Goal: Task Accomplishment & Management: Use online tool/utility

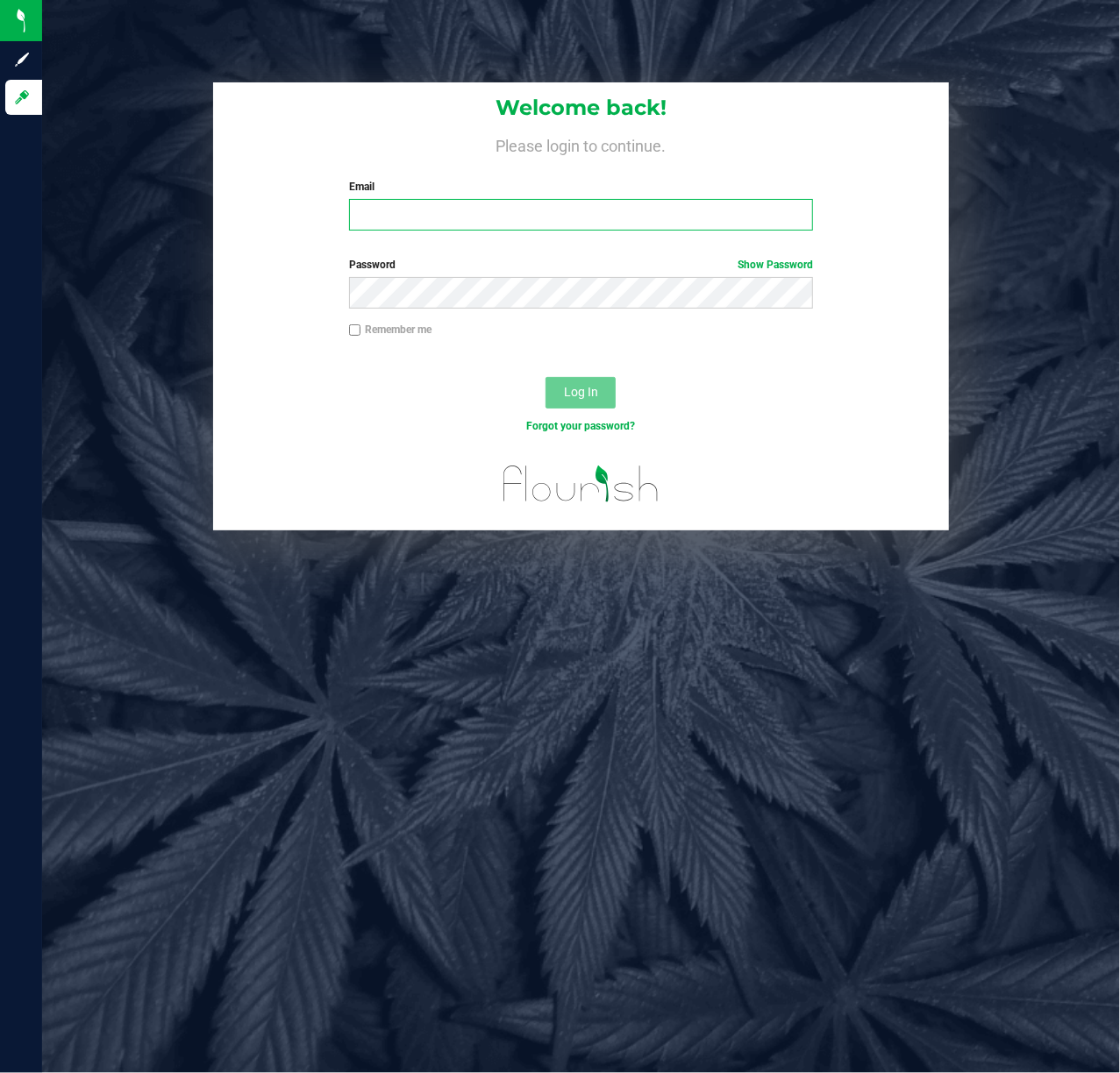
drag, startPoint x: 609, startPoint y: 226, endPoint x: 626, endPoint y: 203, distance: 28.6
click at [609, 225] on input "Email" at bounding box center [581, 215] width 464 height 31
type input "[EMAIL_ADDRESS][DOMAIN_NAME]"
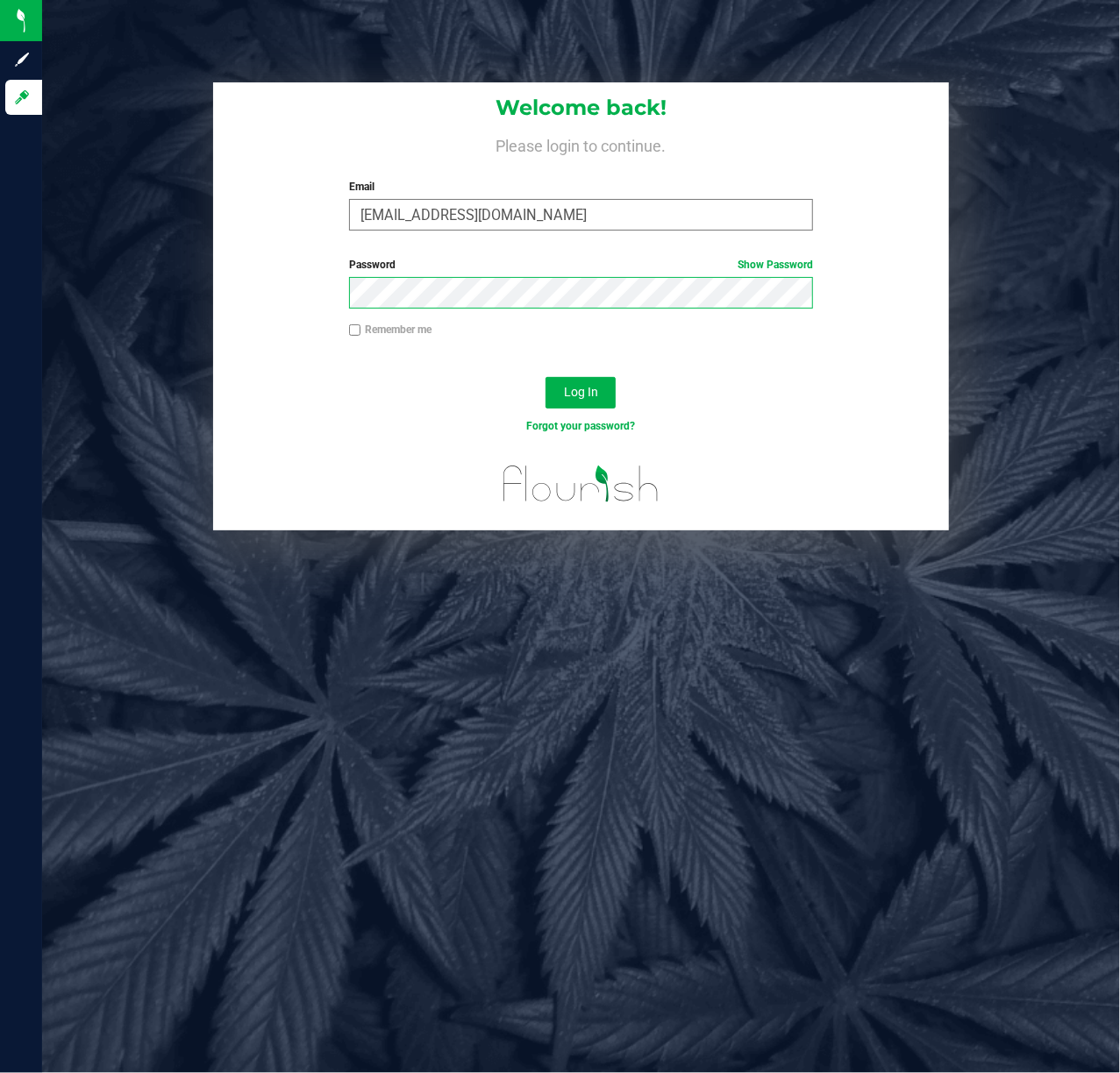
click at [545, 377] on button "Log In" at bounding box center [581, 393] width 70 height 31
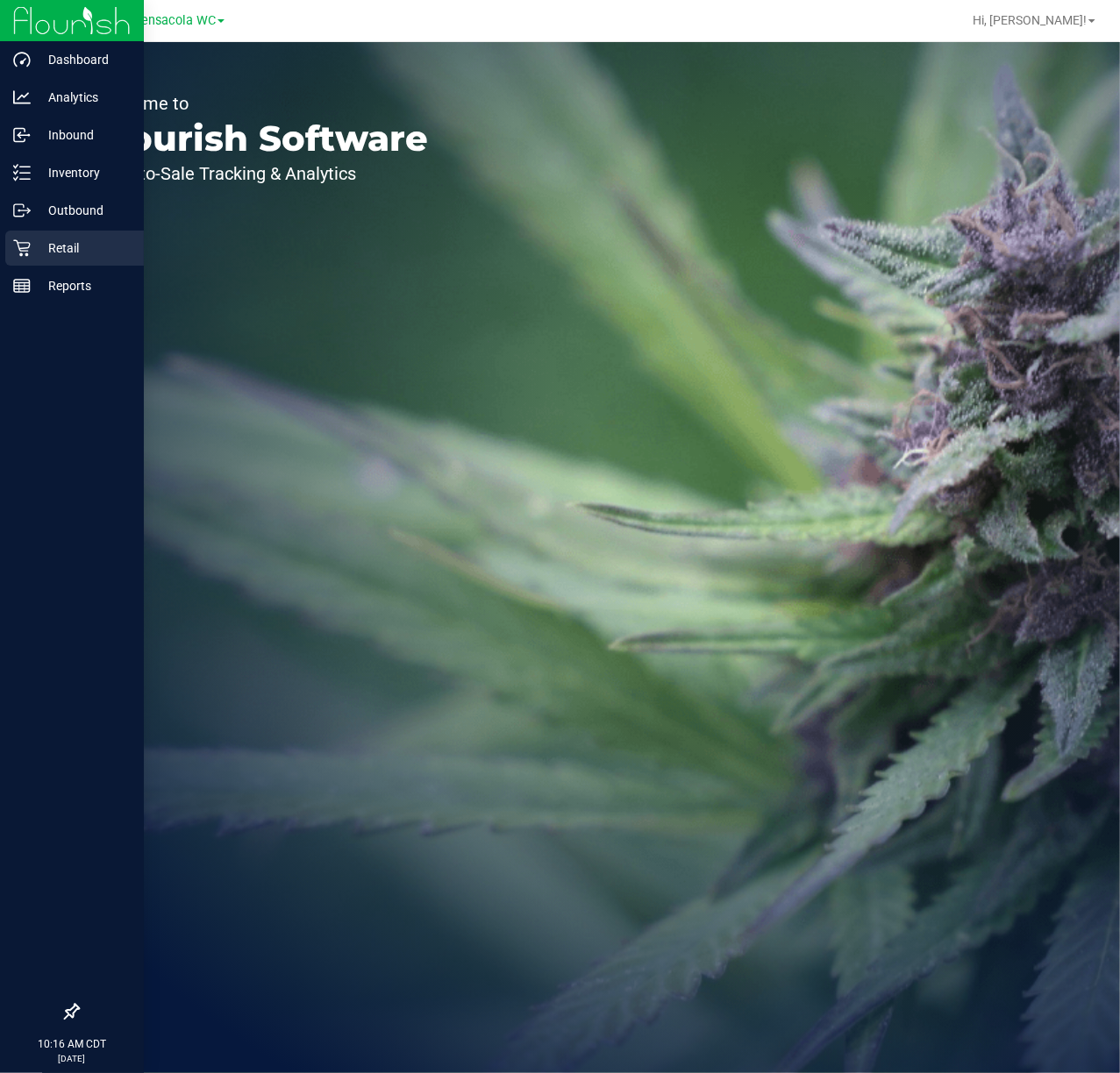
click at [13, 260] on div "Retail" at bounding box center [74, 248] width 139 height 35
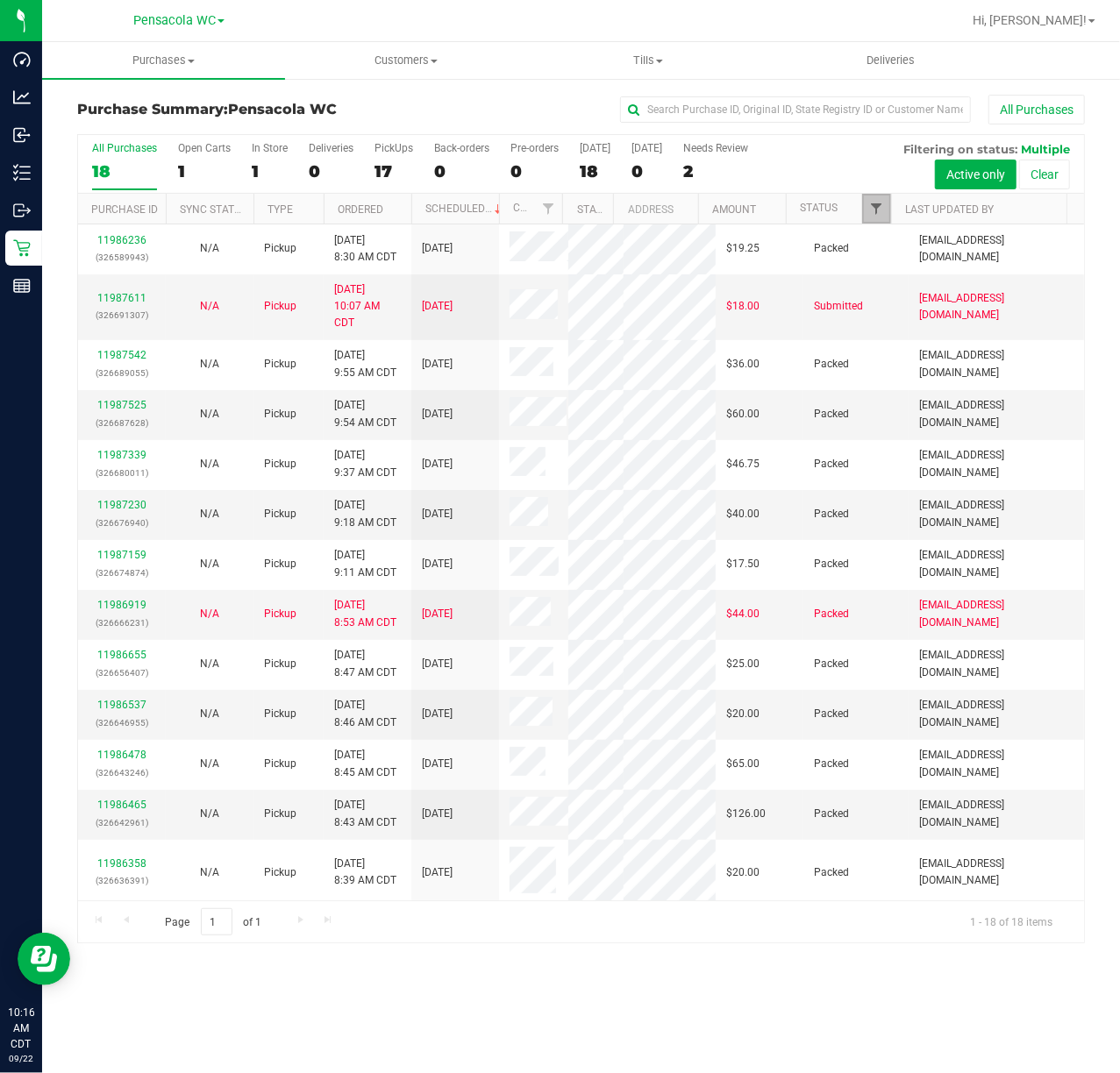
click at [874, 214] on span "Filter" at bounding box center [876, 208] width 14 height 14
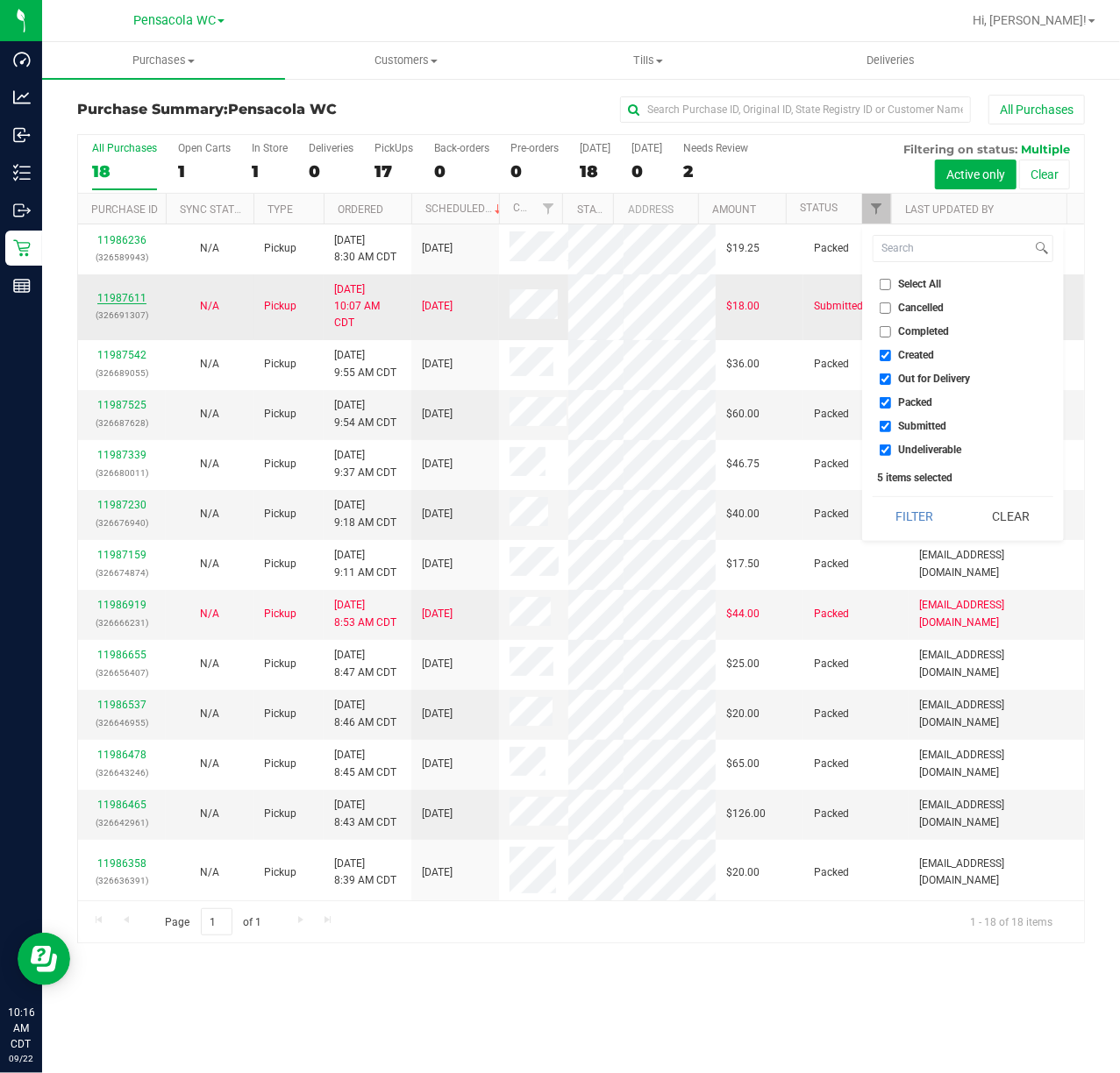
click at [141, 302] on link "11987611" at bounding box center [122, 298] width 49 height 13
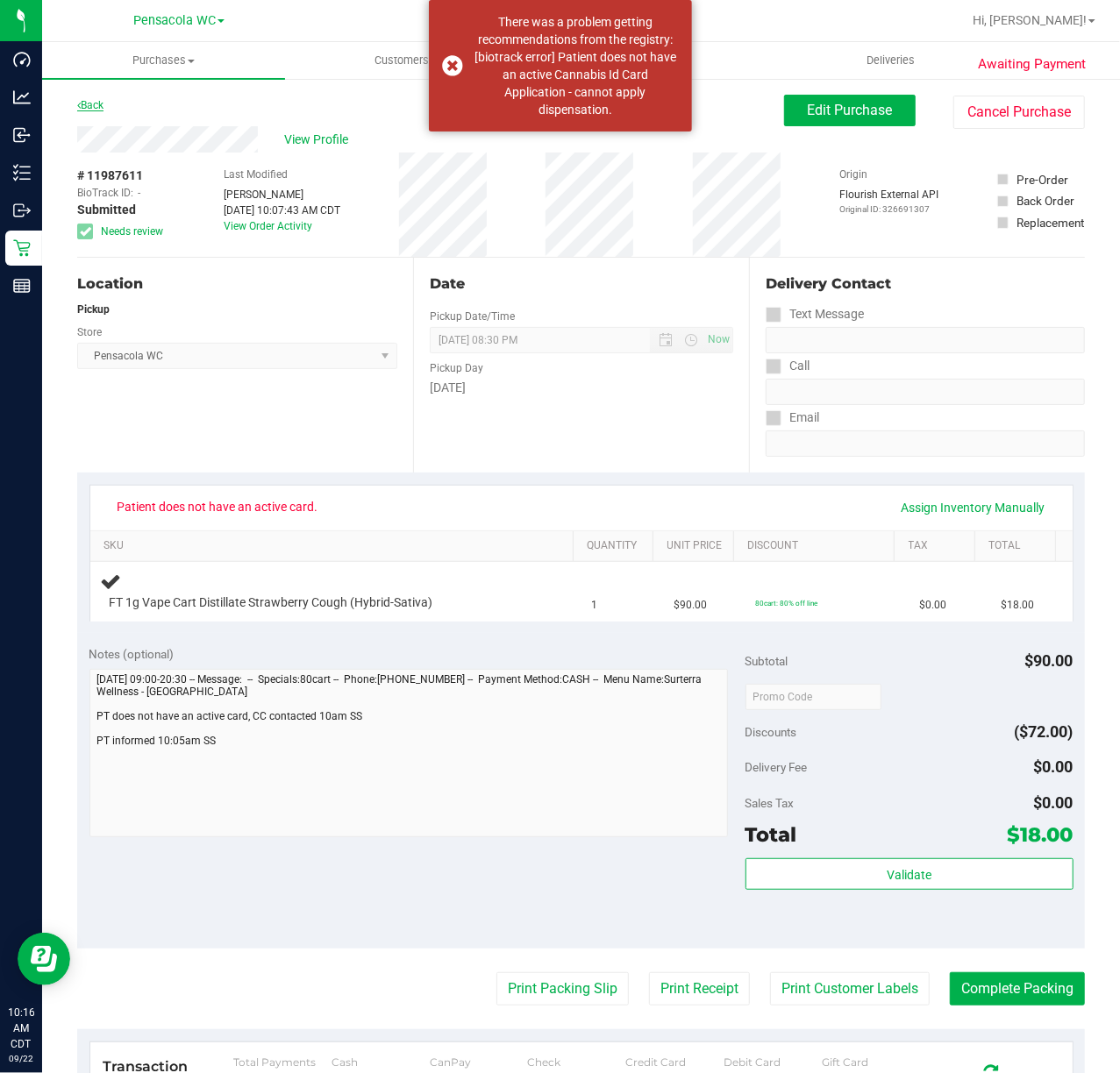
click at [95, 99] on link "Back" at bounding box center [90, 105] width 26 height 13
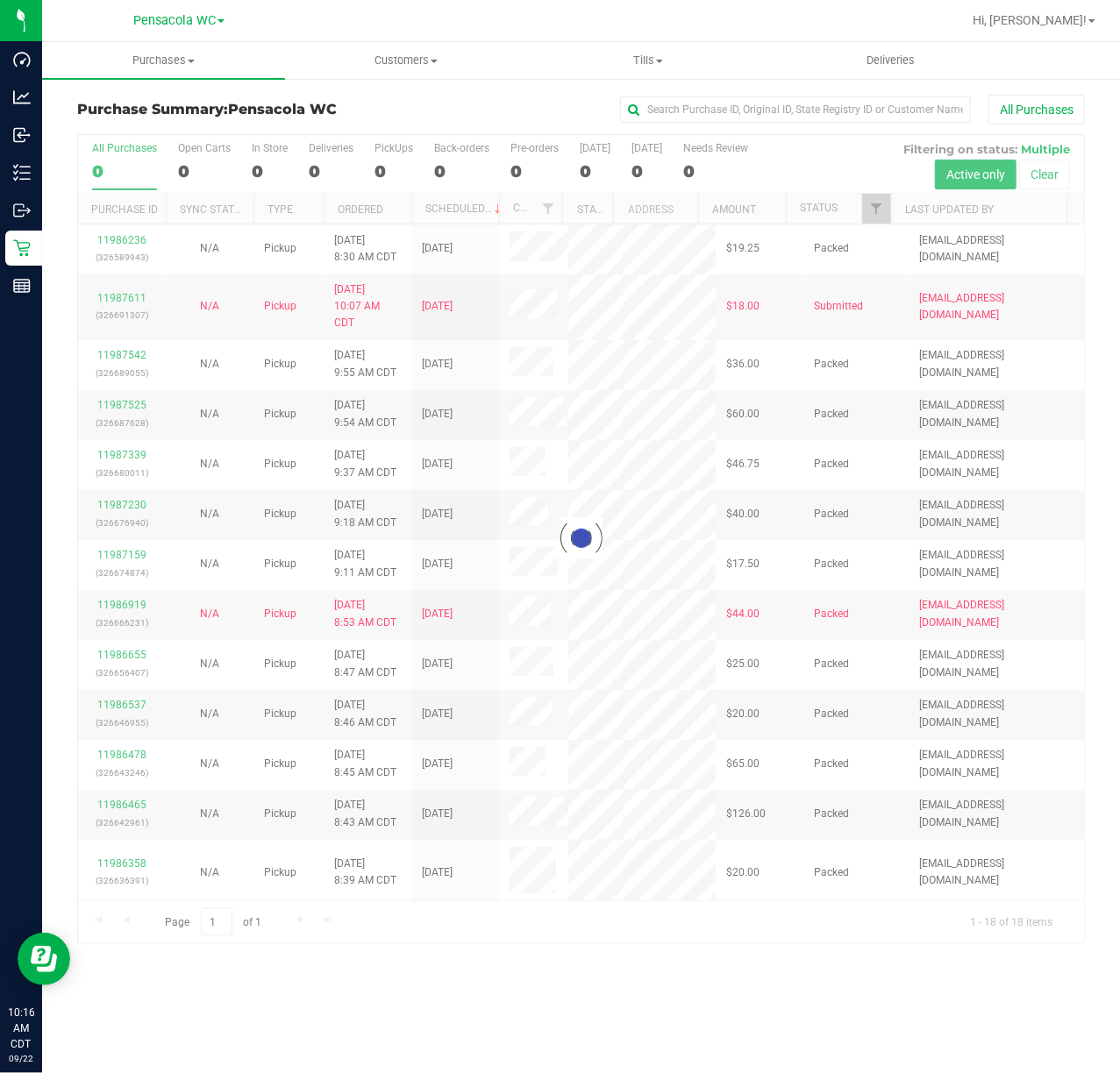
click at [875, 214] on div at bounding box center [581, 538] width 1006 height 807
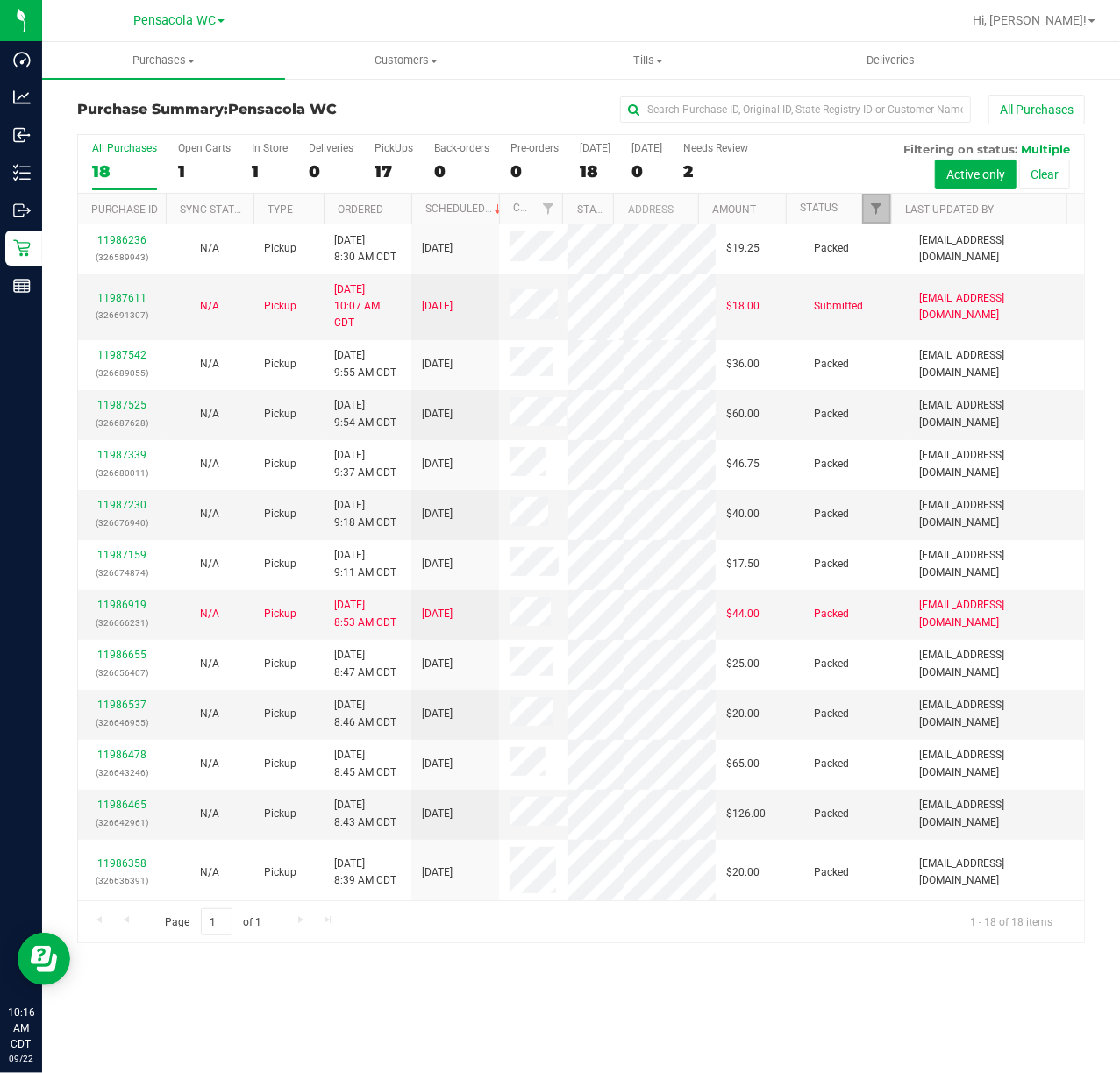
click at [879, 212] on span "Filter" at bounding box center [876, 208] width 14 height 14
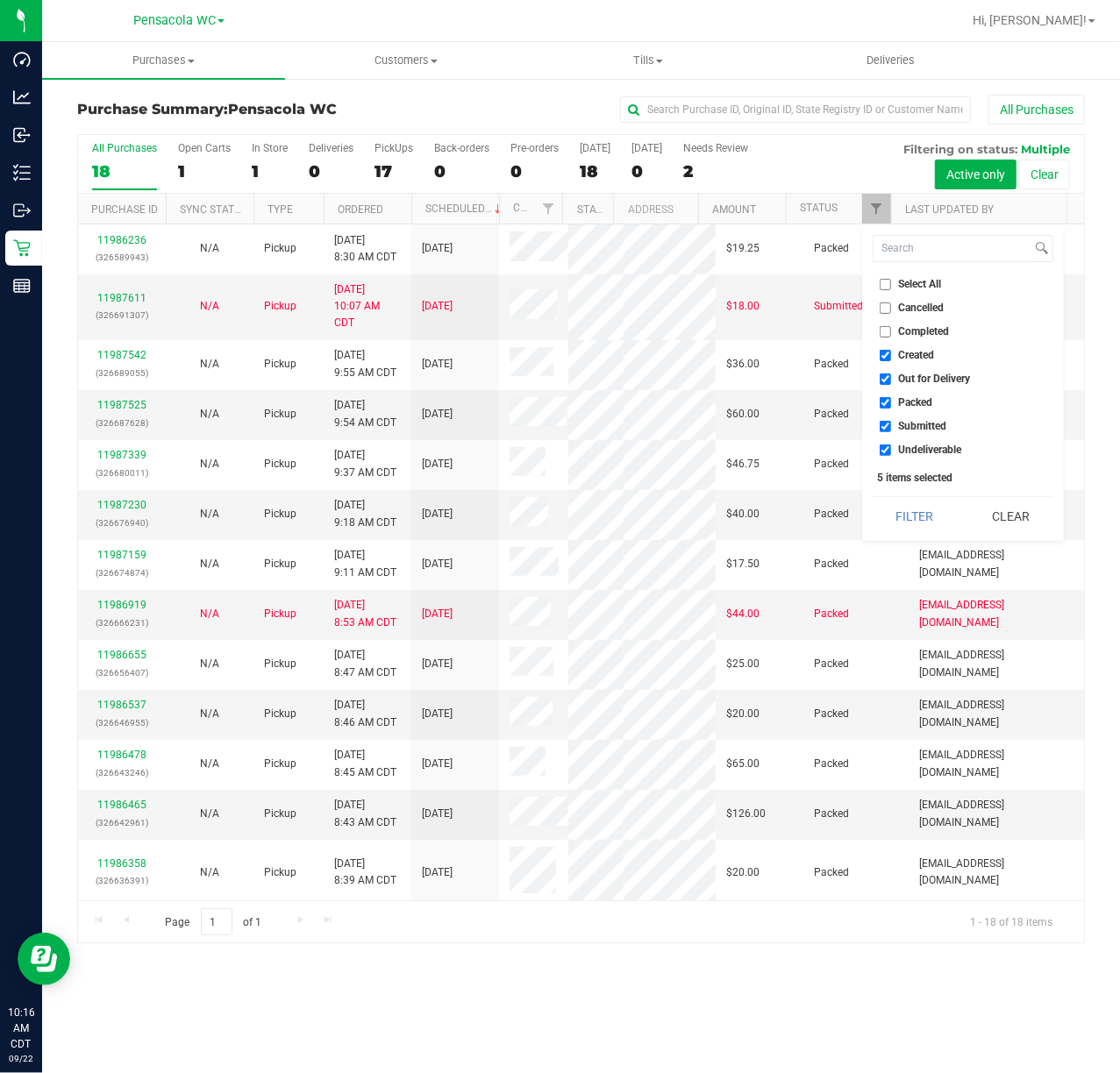
click at [906, 287] on span "Select All" at bounding box center [921, 283] width 43 height 11
click at [890, 287] on input "Select All" at bounding box center [885, 284] width 12 height 12
checkbox input "true"
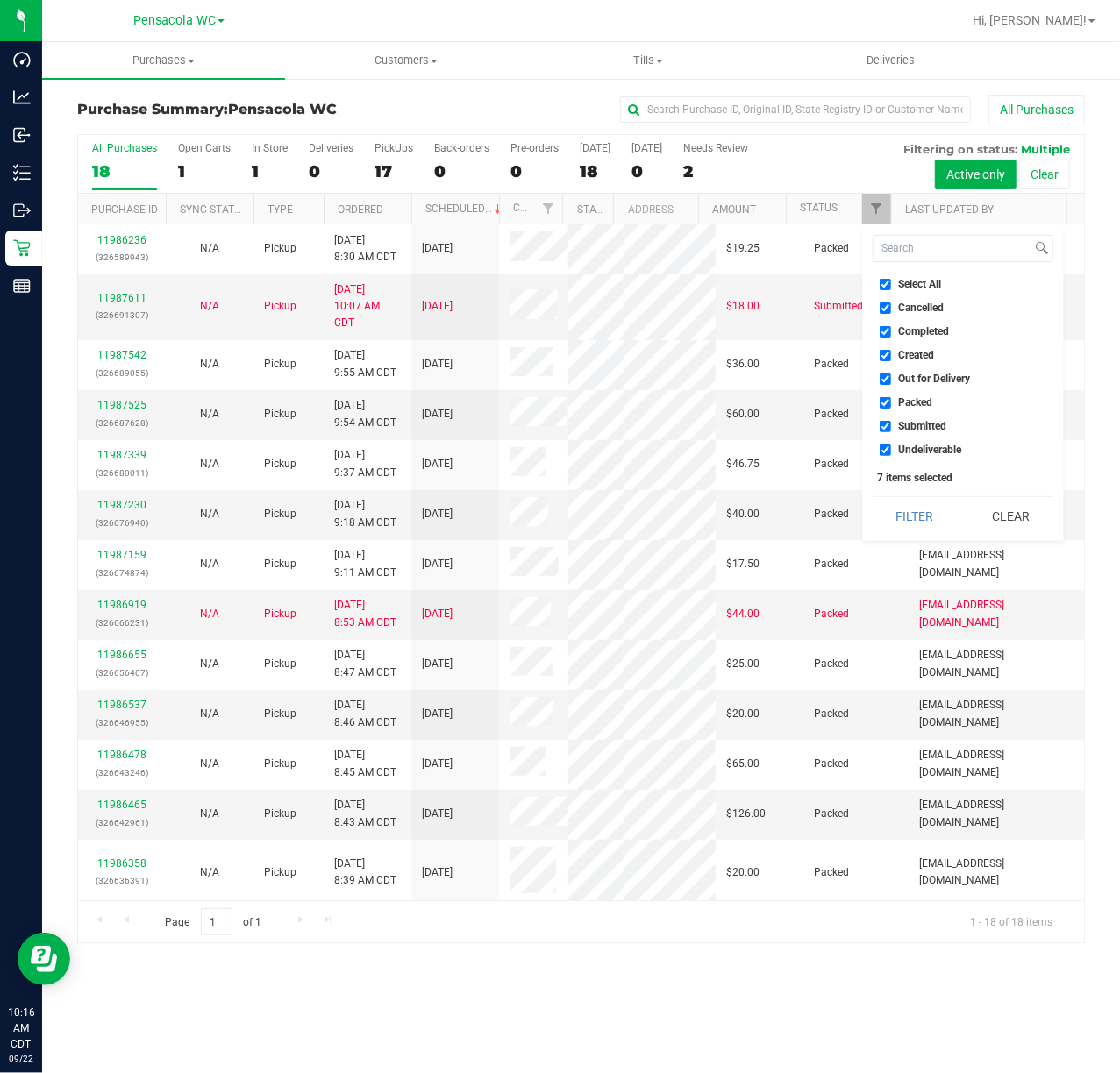
click at [903, 279] on span "Select All" at bounding box center [921, 283] width 43 height 11
click at [890, 279] on input "Select All" at bounding box center [885, 284] width 12 height 12
checkbox input "false"
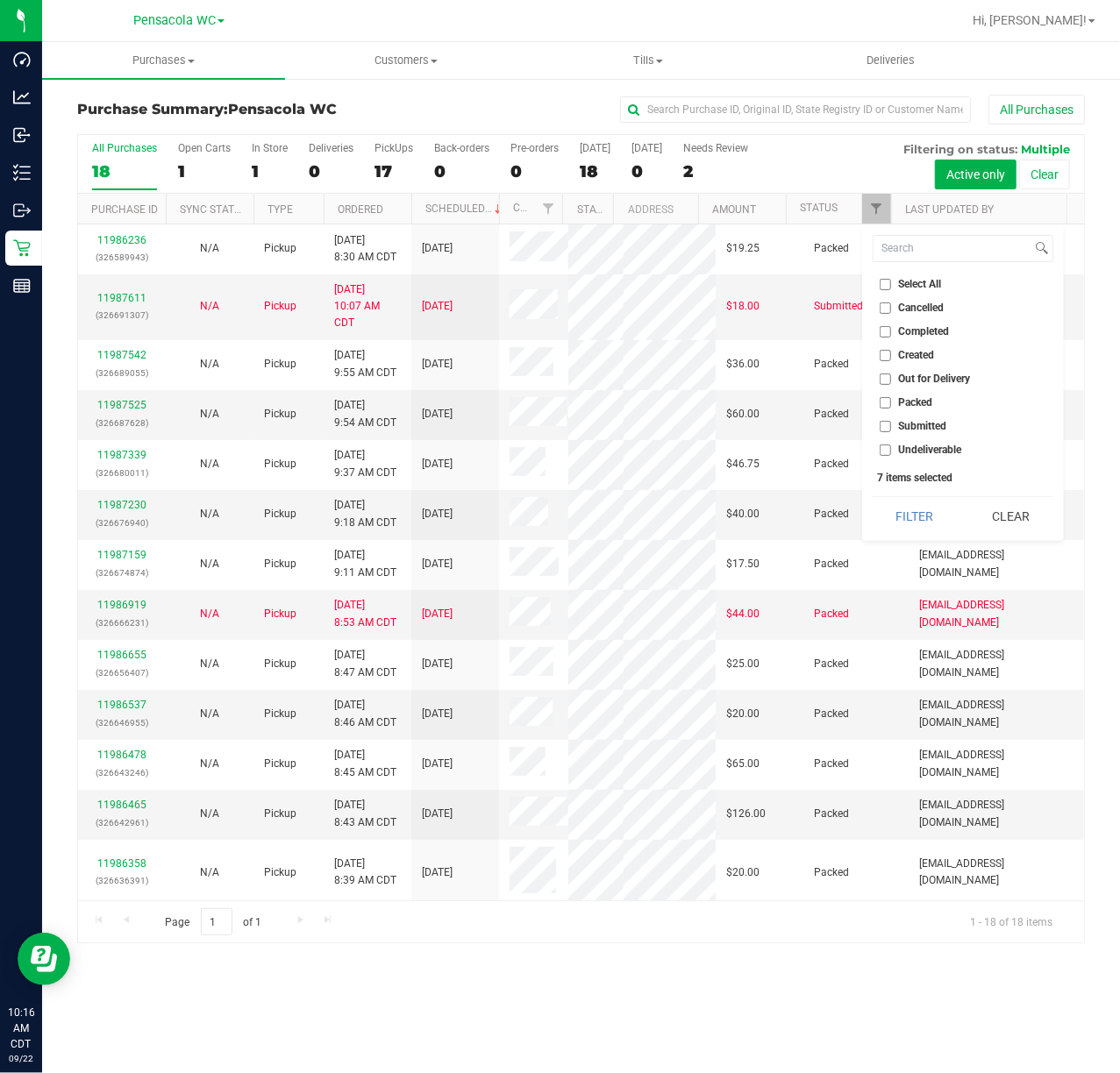
checkbox input "false"
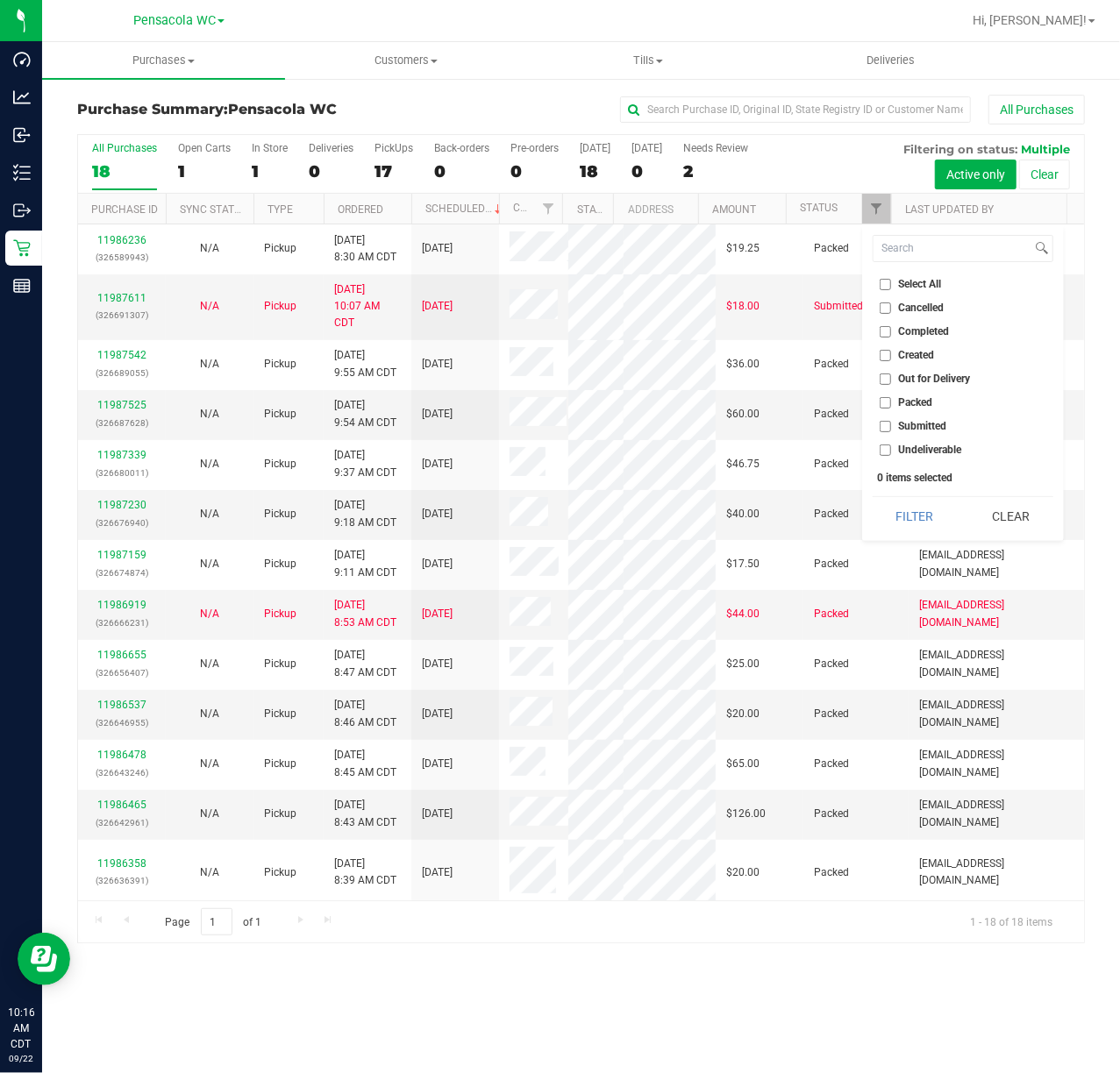
click at [919, 435] on li "Submitted" at bounding box center [963, 426] width 181 height 19
click at [901, 436] on ul "Select All Cancelled Completed Created Out for Delivery Packed Submitted Undeli…" at bounding box center [963, 367] width 181 height 184
click at [899, 422] on span "Submitted" at bounding box center [923, 426] width 48 height 11
click at [890, 422] on input "Submitted" at bounding box center [885, 427] width 12 height 12
checkbox input "true"
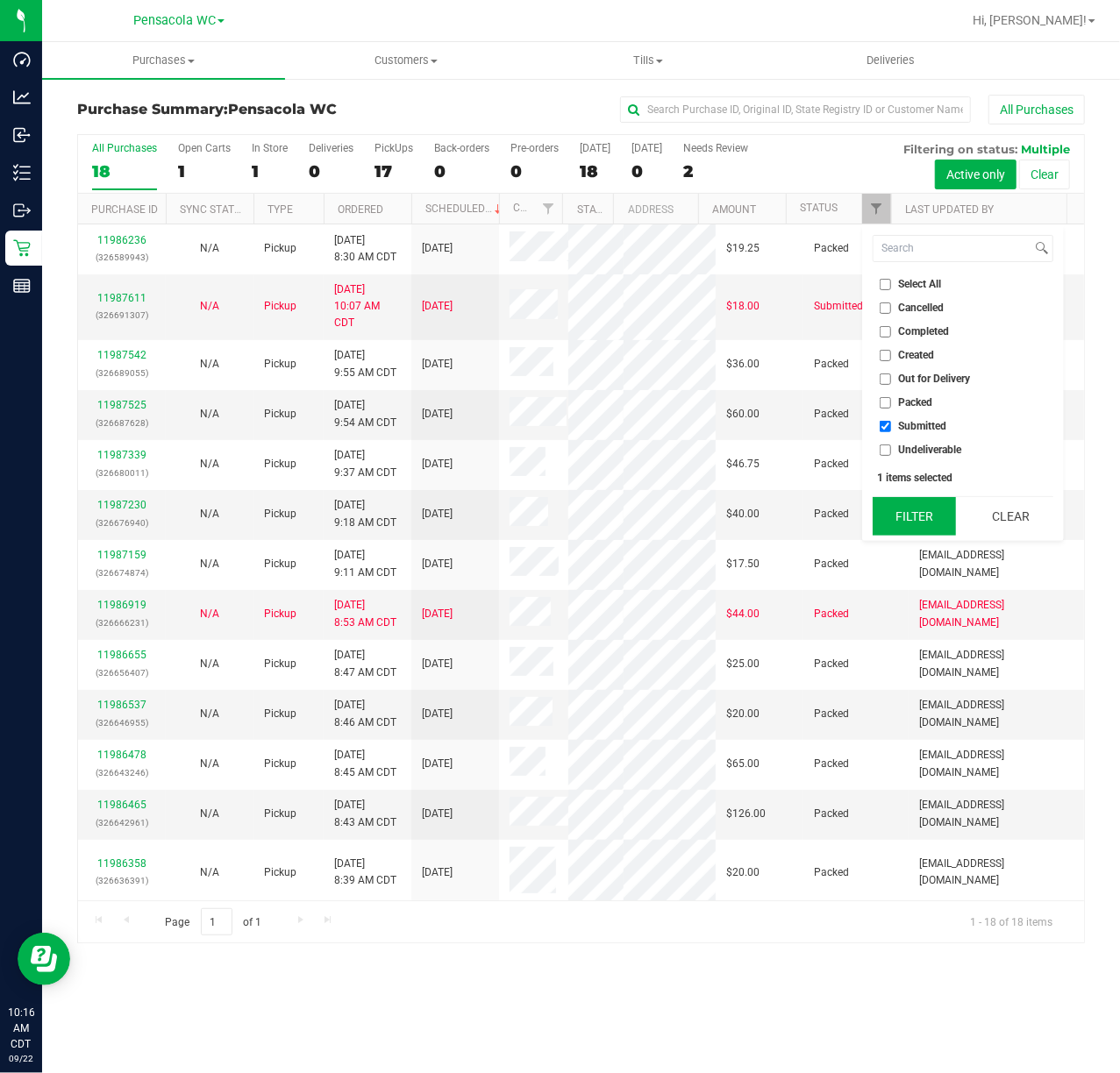
click at [902, 510] on button "Filter" at bounding box center [915, 516] width 84 height 38
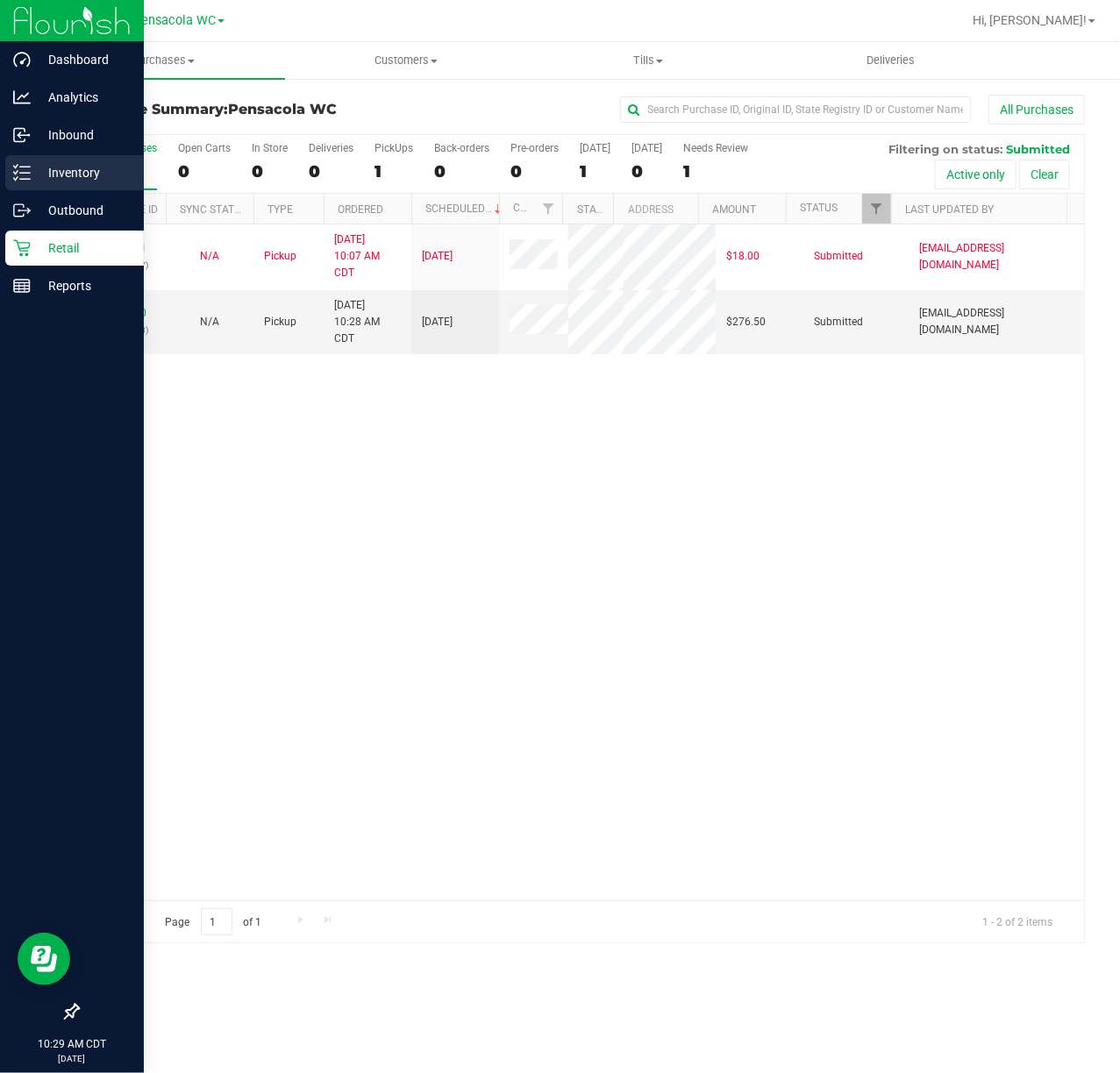
click at [25, 157] on div "Inventory" at bounding box center [74, 173] width 139 height 35
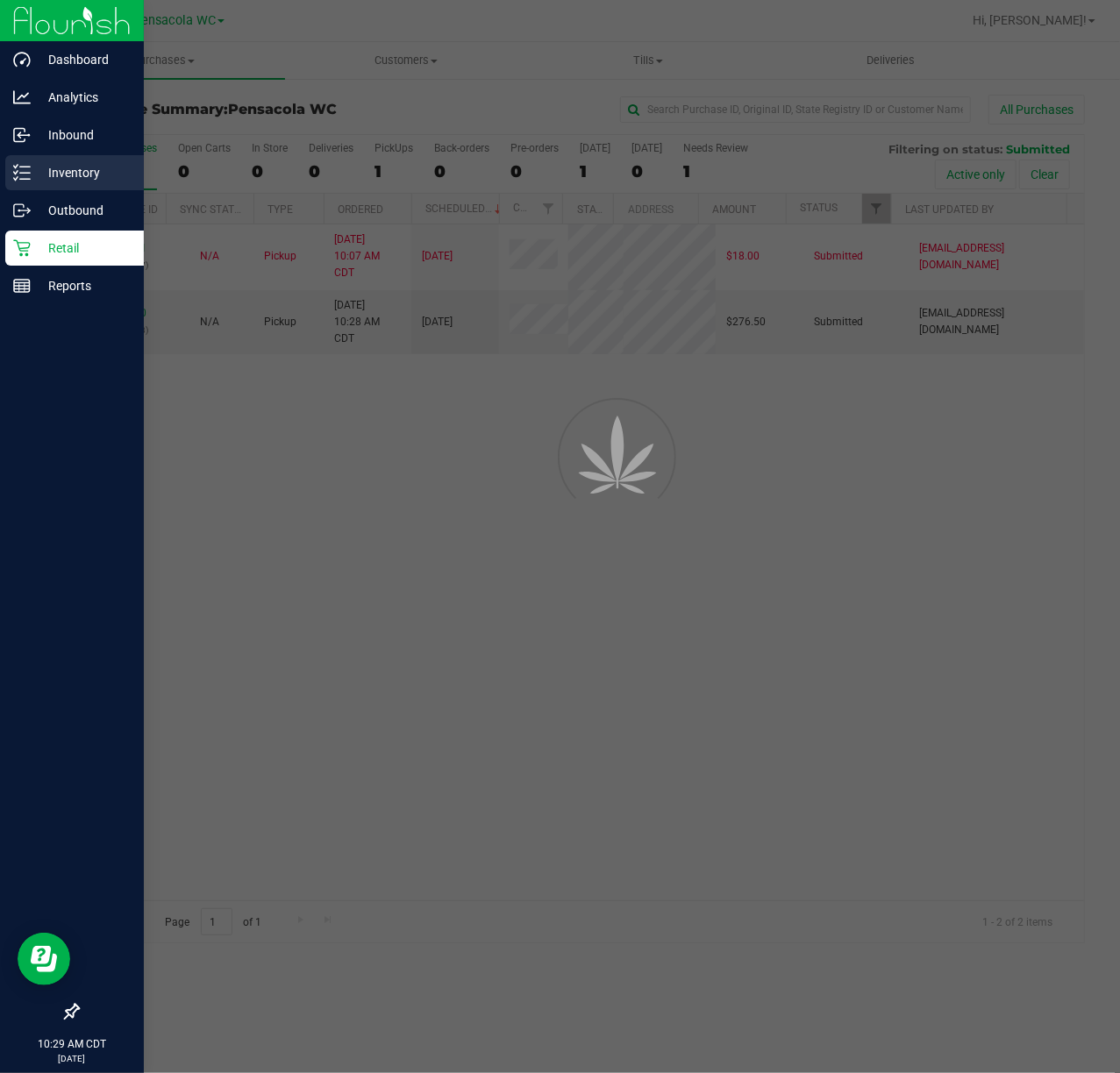
click at [68, 179] on p "Inventory" at bounding box center [83, 173] width 106 height 21
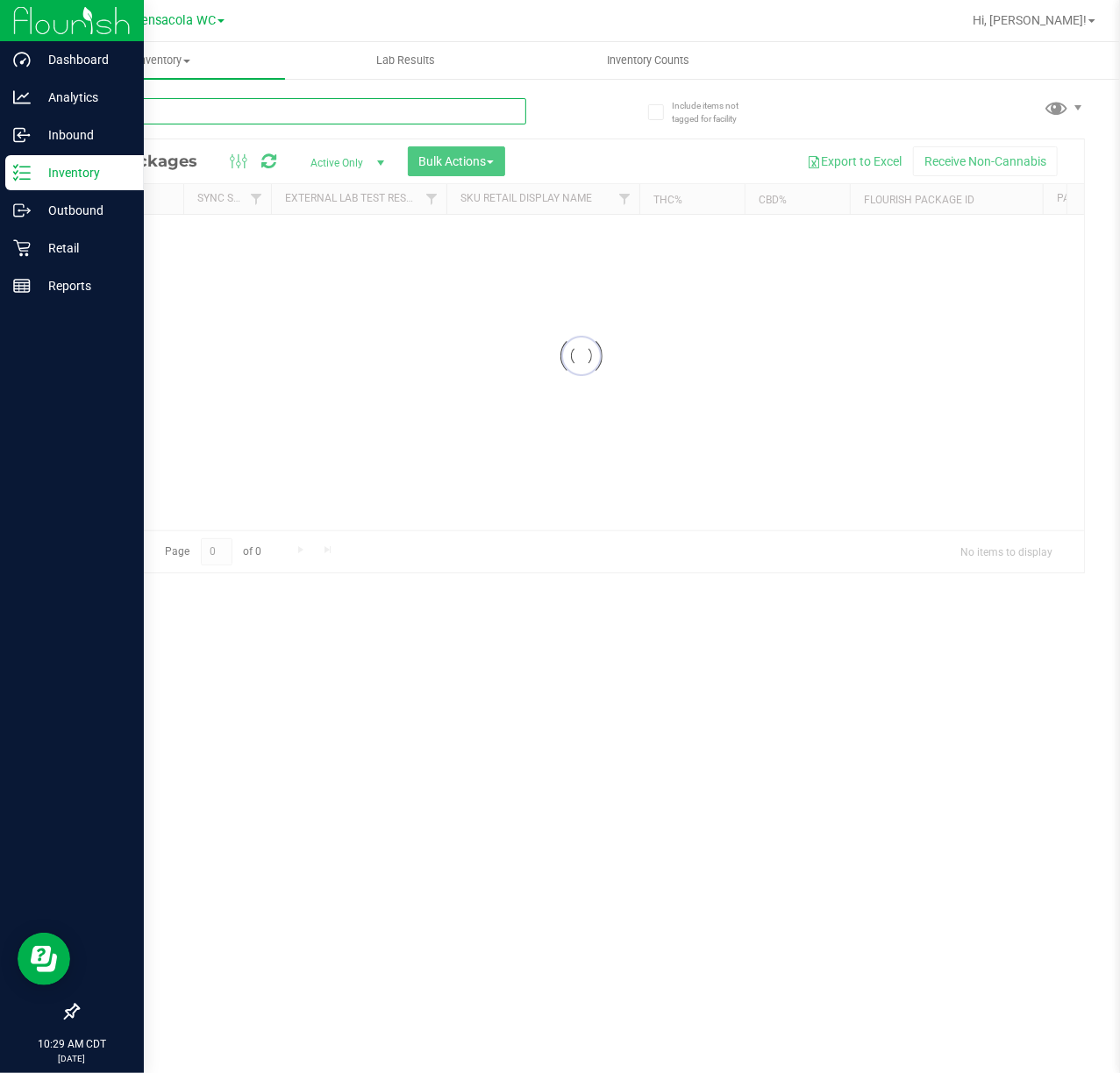
click at [150, 120] on input "text" at bounding box center [301, 110] width 449 height 26
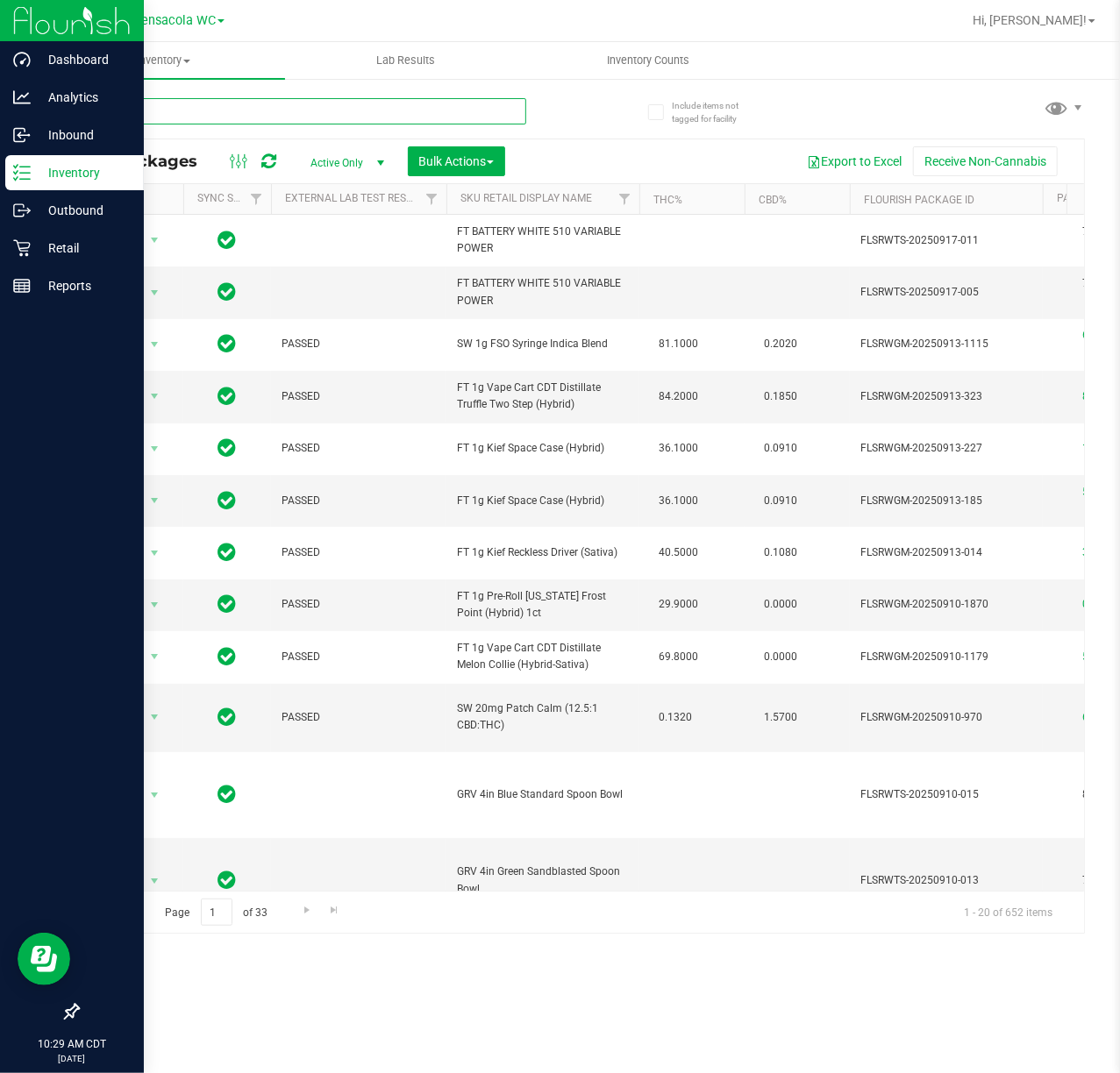
type input "pzt"
